Goal: Communication & Community: Answer question/provide support

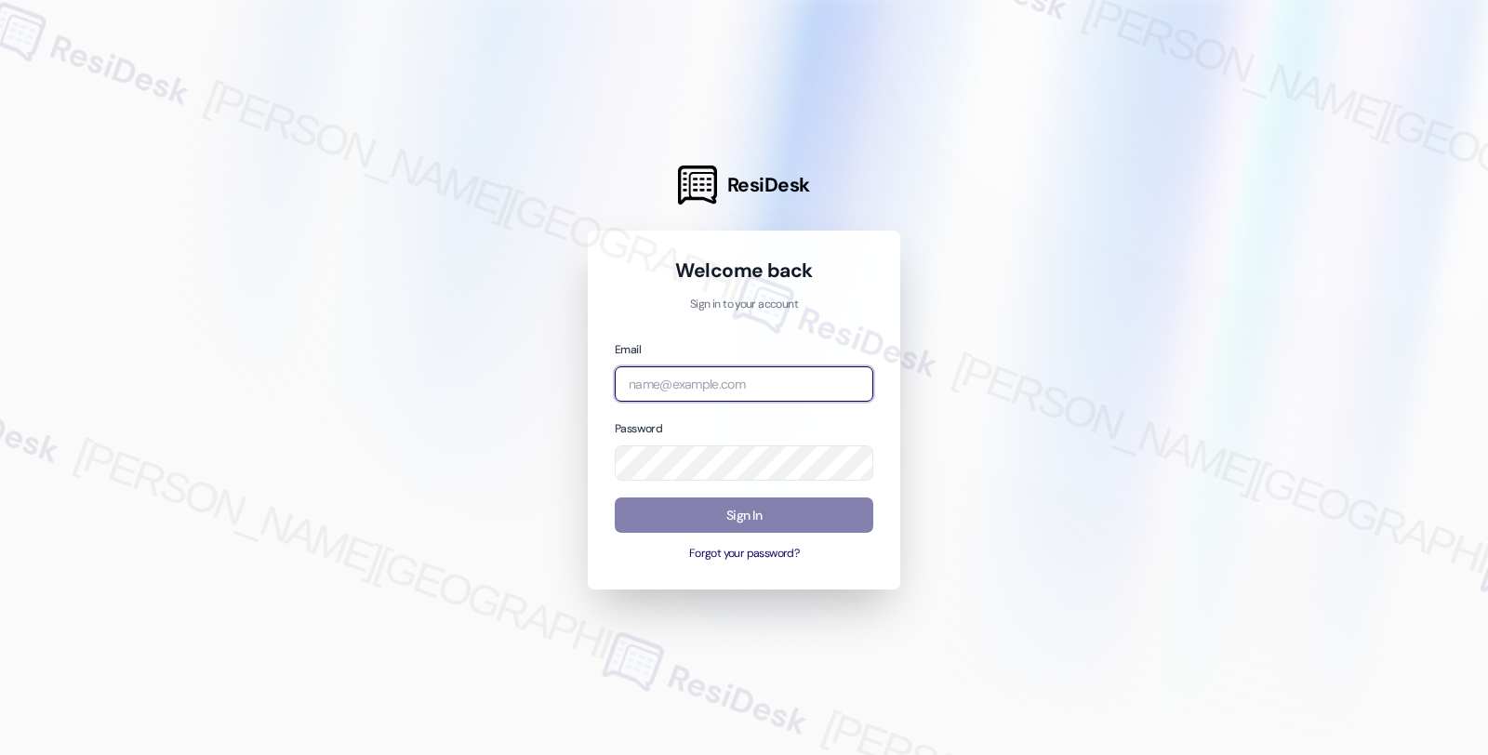
click at [738, 396] on input "email" at bounding box center [744, 384] width 259 height 36
click at [0, 754] on com-1password-button at bounding box center [0, 755] width 0 height 0
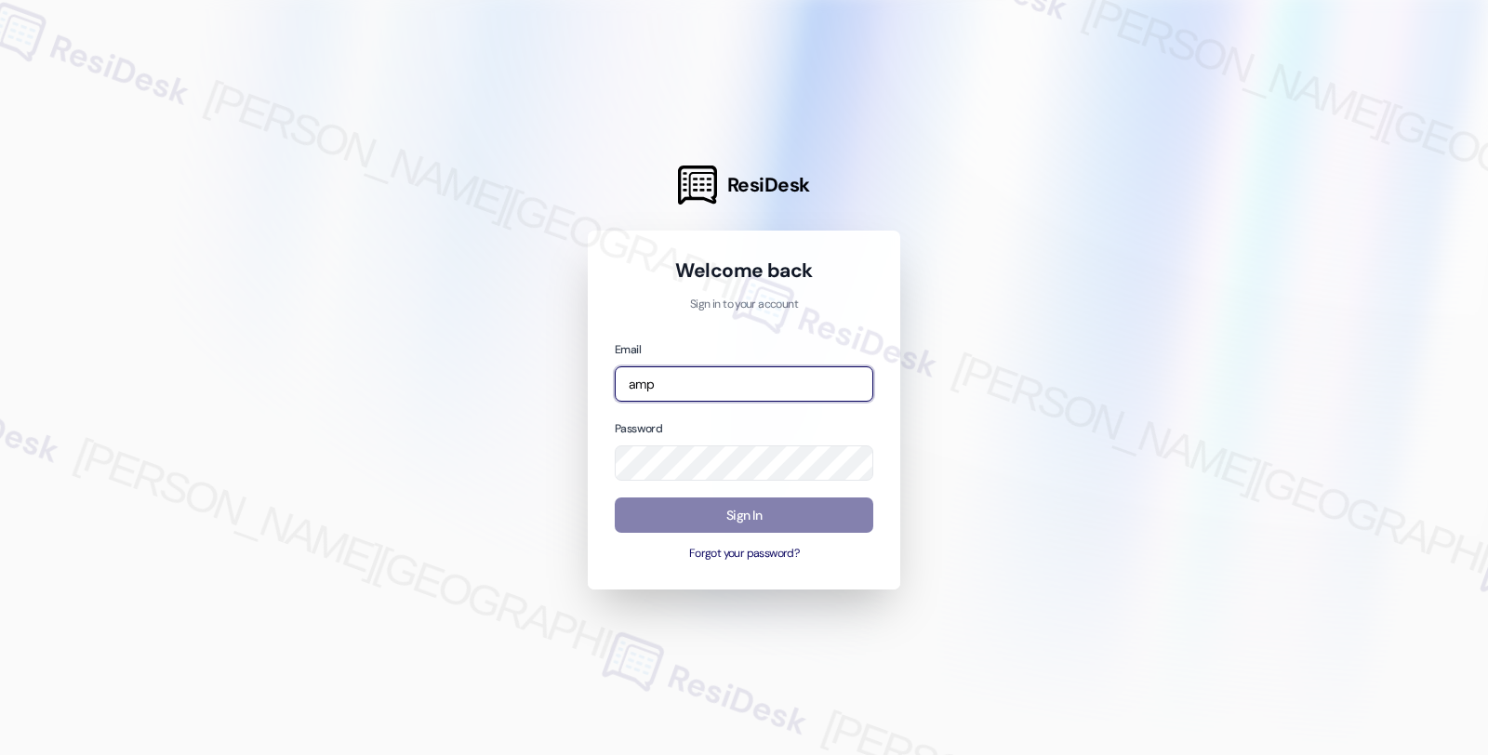
click at [718, 384] on input "amp" at bounding box center [744, 384] width 259 height 36
type input "m"
type input "[EMAIL_ADDRESS][PERSON_NAME][DOMAIN_NAME]"
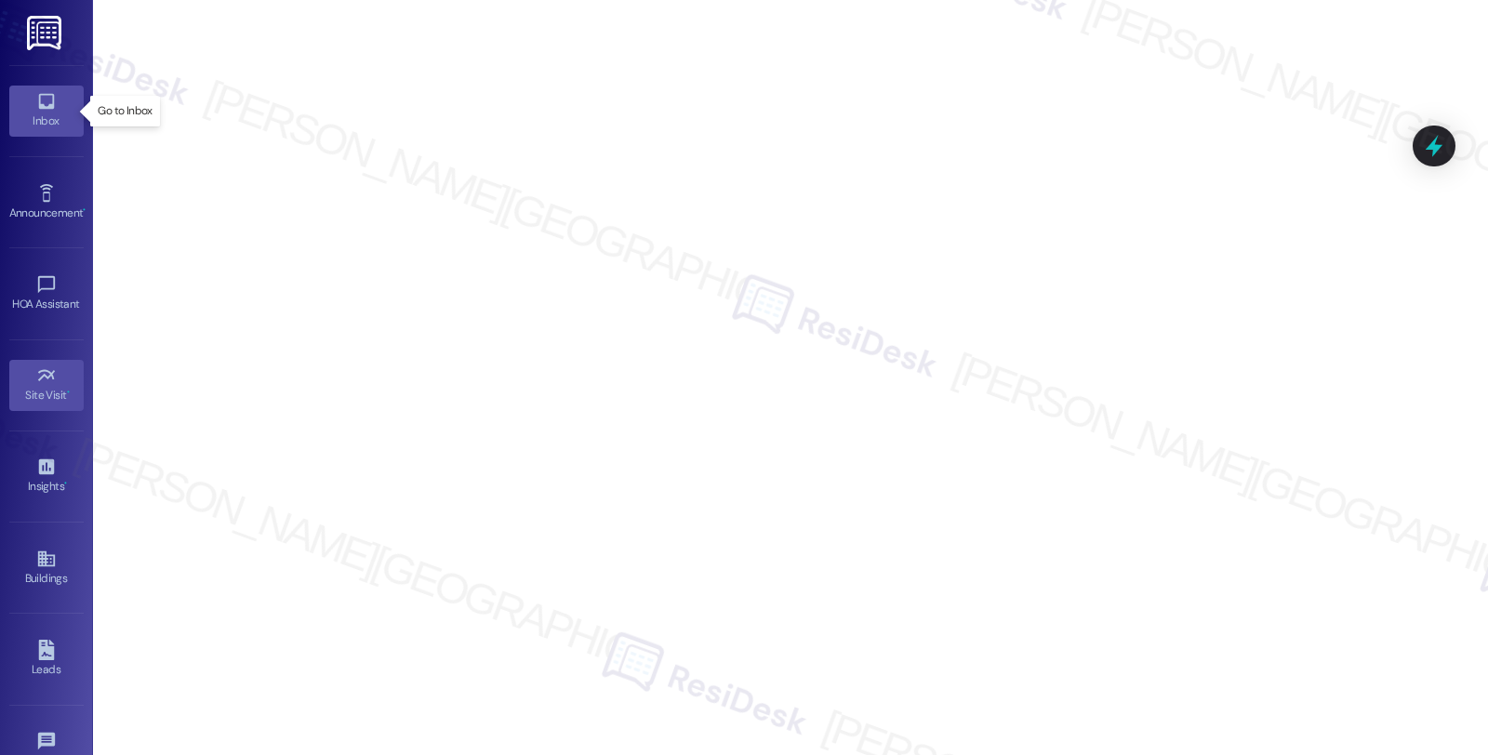
click at [38, 109] on icon at bounding box center [46, 102] width 16 height 16
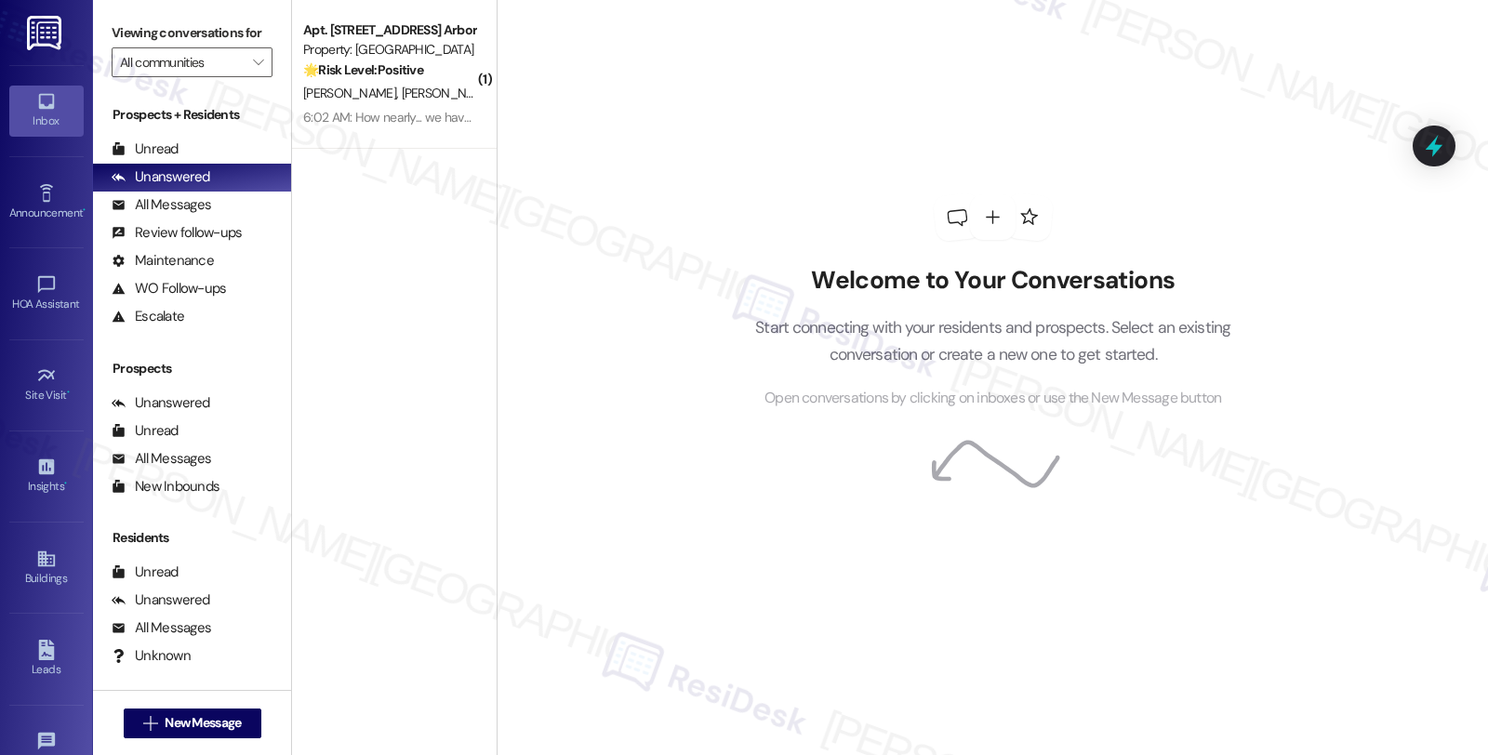
click at [924, 14] on div "Welcome to Your Conversations Start connecting with your residents and prospect…" at bounding box center [993, 302] width 558 height 604
